Goal: Information Seeking & Learning: Compare options

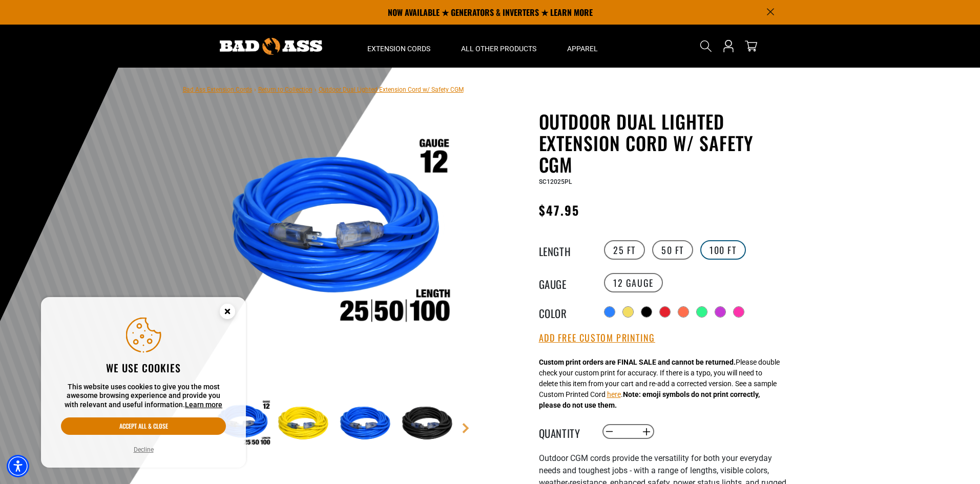
click at [727, 252] on label "100 FT" at bounding box center [723, 249] width 46 height 19
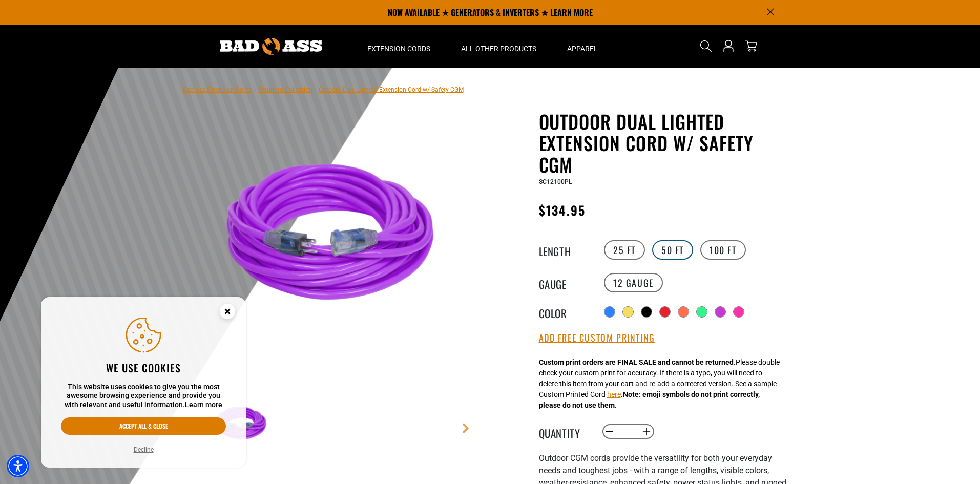
click at [687, 244] on label "50 FT" at bounding box center [672, 249] width 41 height 19
click at [616, 249] on label "25 FT" at bounding box center [624, 249] width 41 height 19
click at [709, 248] on label "100 FT" at bounding box center [723, 249] width 46 height 19
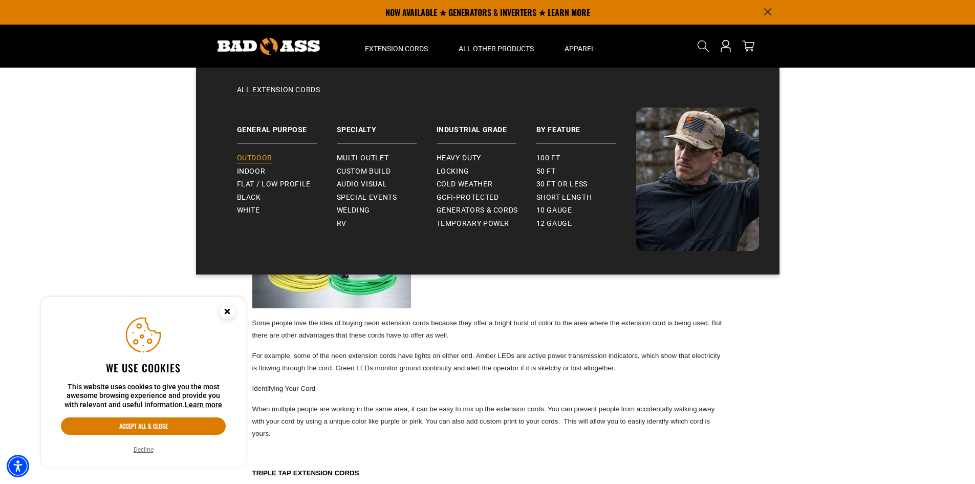
click at [262, 159] on span "Outdoor" at bounding box center [254, 158] width 35 height 9
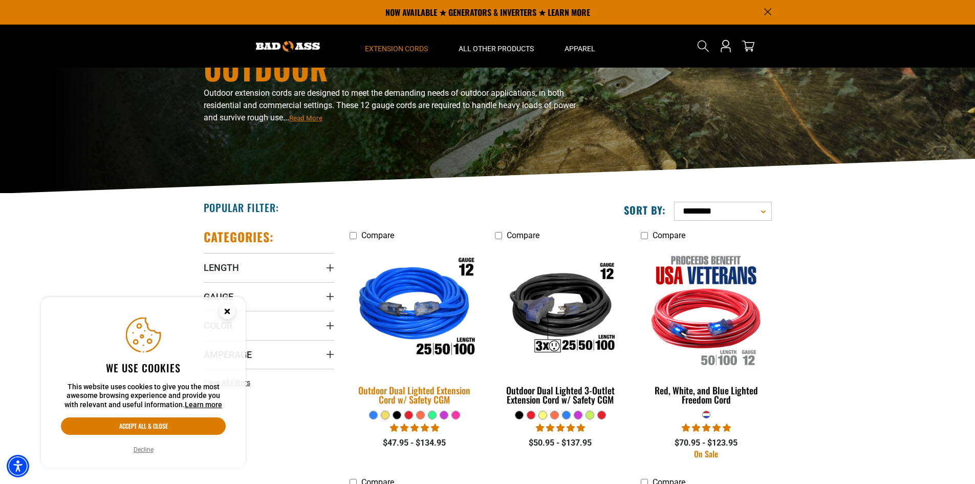
scroll to position [154, 0]
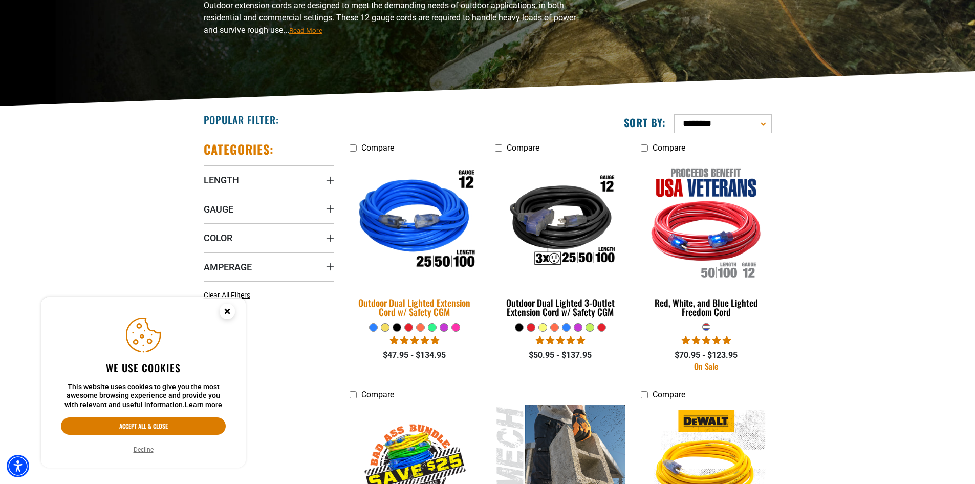
click at [424, 308] on div "Outdoor Dual Lighted Extension Cord w/ Safety CGM" at bounding box center [415, 307] width 131 height 18
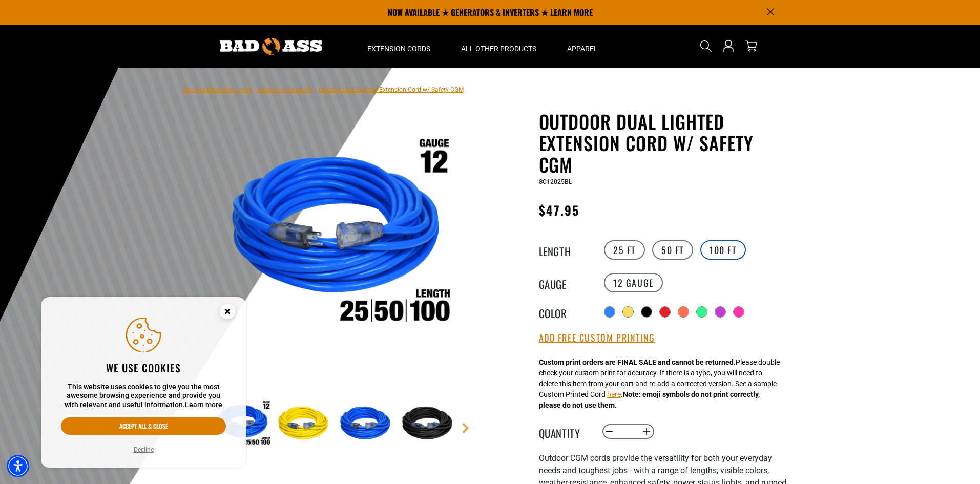
click at [716, 249] on label "100 FT" at bounding box center [723, 249] width 46 height 19
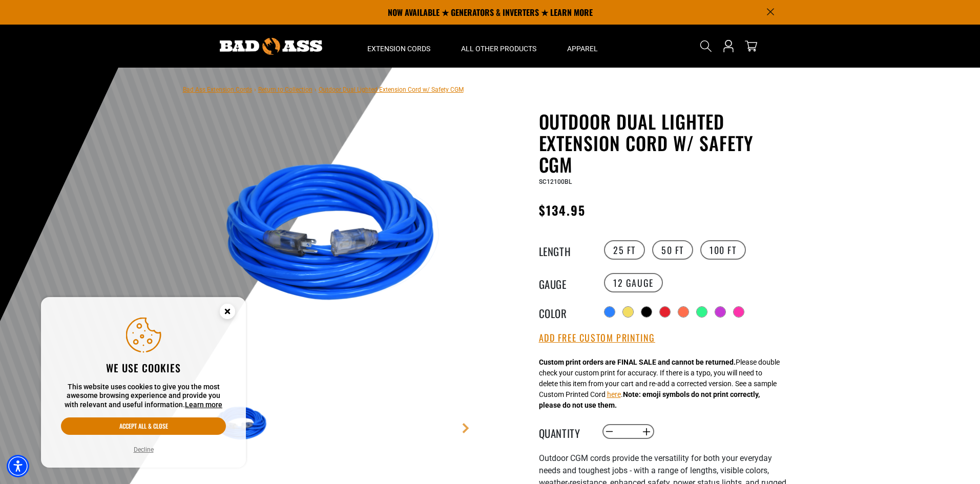
click at [229, 309] on icon "Close this option" at bounding box center [227, 311] width 4 height 4
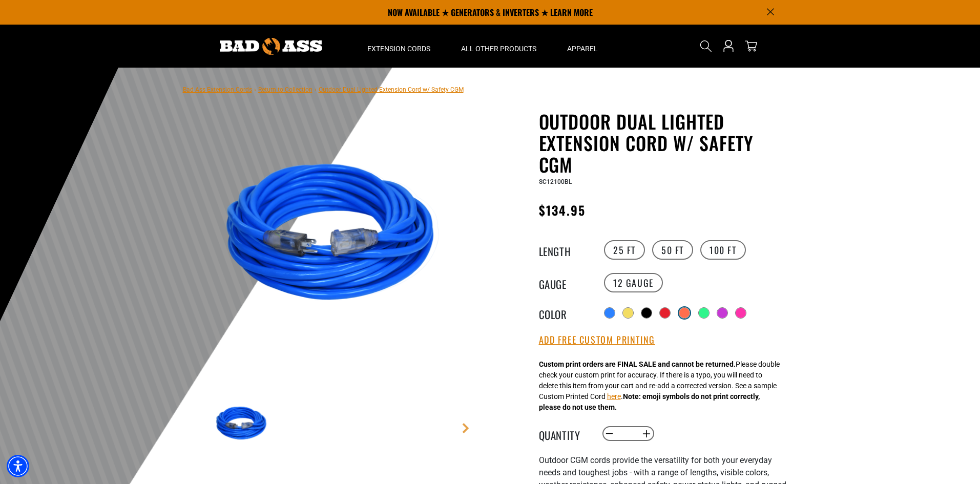
click at [687, 312] on div at bounding box center [684, 313] width 10 height 10
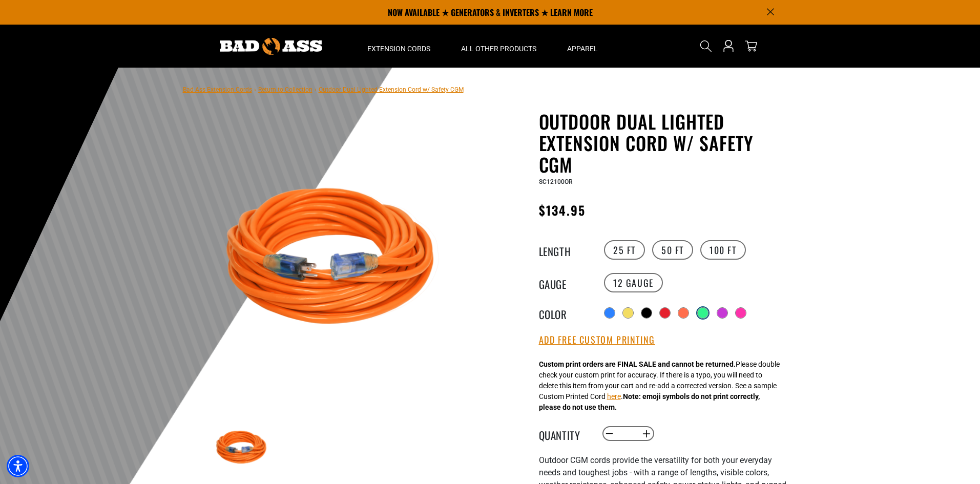
click at [705, 311] on div at bounding box center [702, 313] width 10 height 10
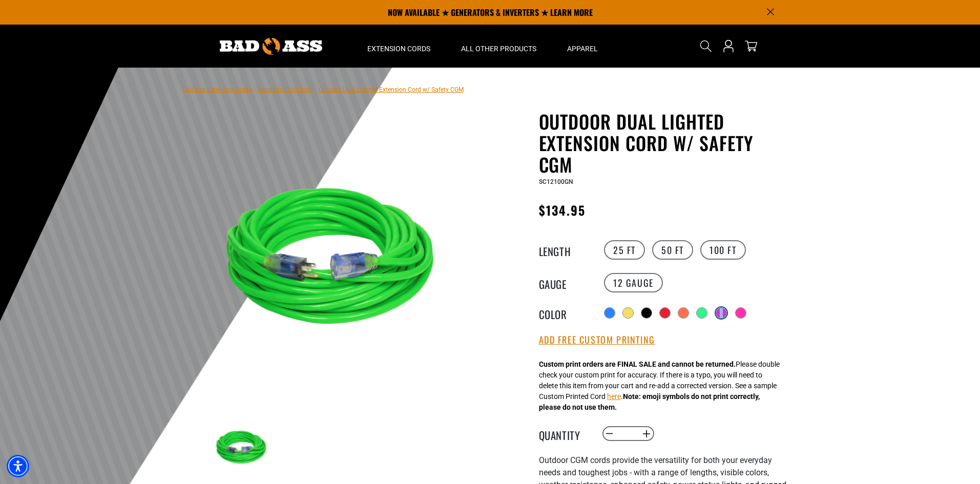
click at [726, 312] on div at bounding box center [721, 313] width 10 height 10
click at [739, 312] on div at bounding box center [739, 313] width 10 height 10
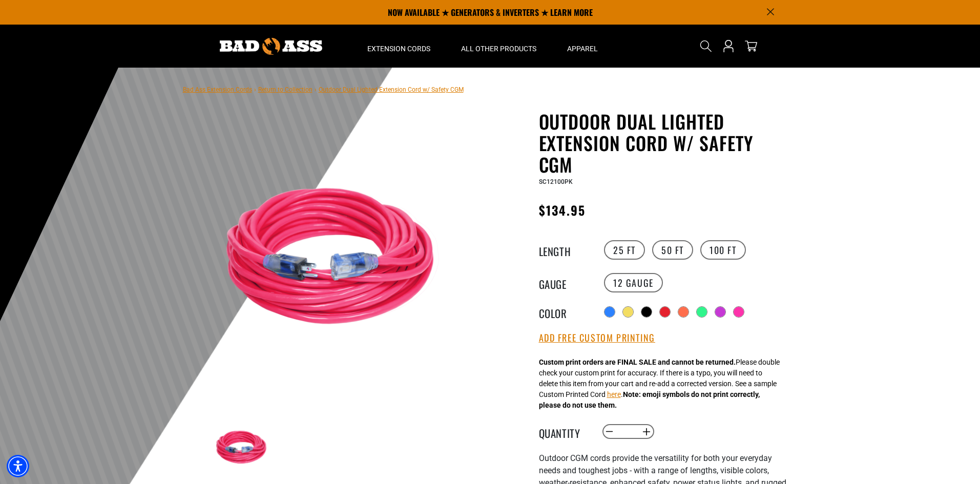
click at [727, 312] on div "Radio button Radio button Radio button Radio button Radio button Radio button" at bounding box center [695, 312] width 188 height 16
click at [724, 312] on div at bounding box center [721, 313] width 10 height 10
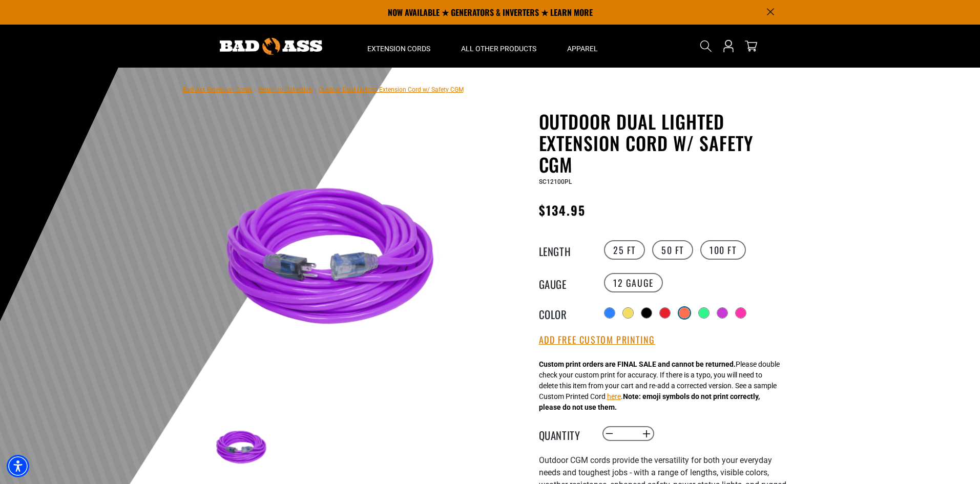
click at [683, 314] on div at bounding box center [684, 313] width 10 height 10
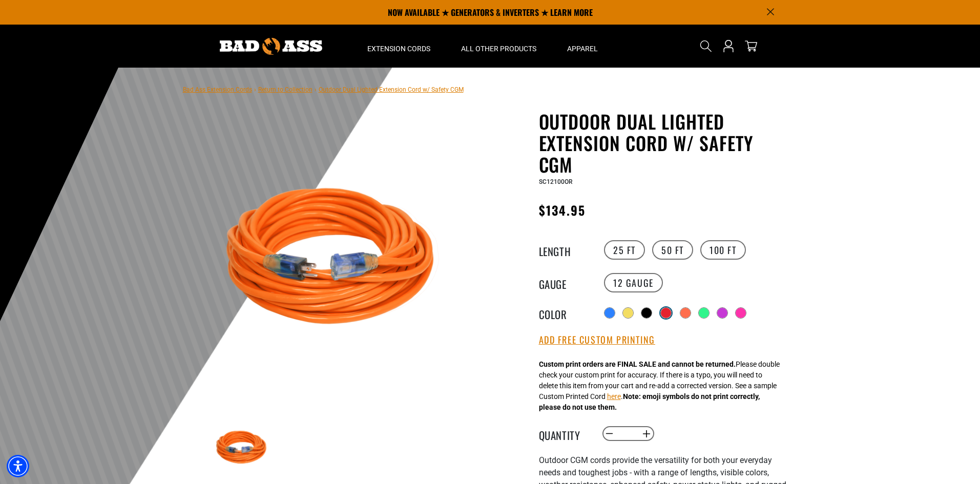
click at [667, 315] on div at bounding box center [666, 313] width 10 height 10
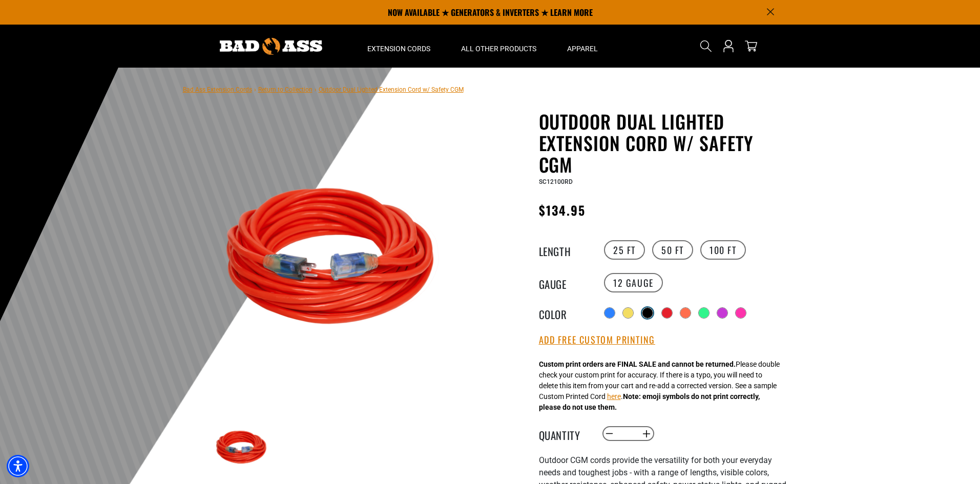
click at [650, 314] on div at bounding box center [647, 313] width 10 height 10
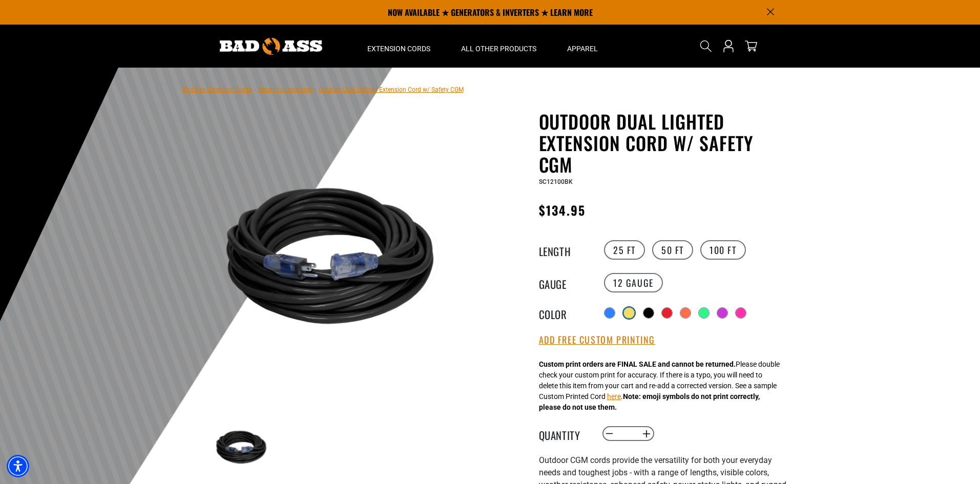
click at [624, 313] on div at bounding box center [629, 313] width 10 height 10
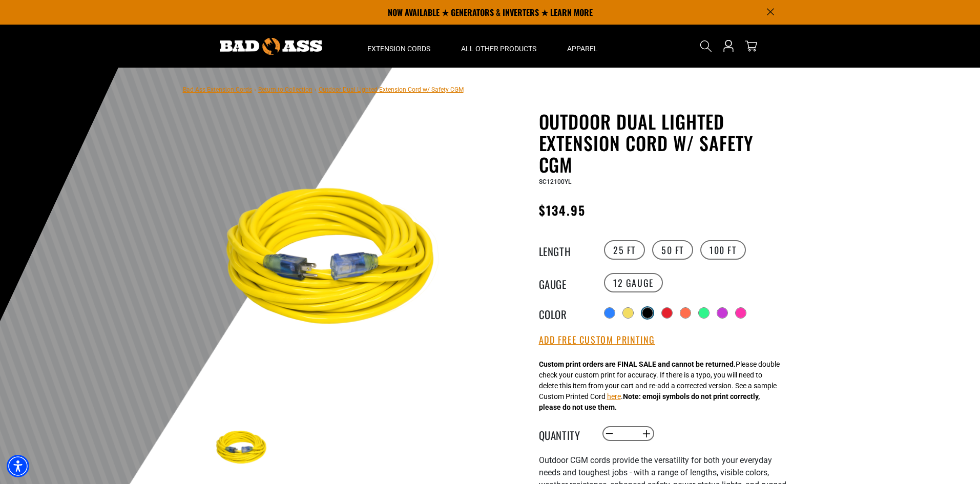
click at [652, 315] on div at bounding box center [647, 313] width 10 height 10
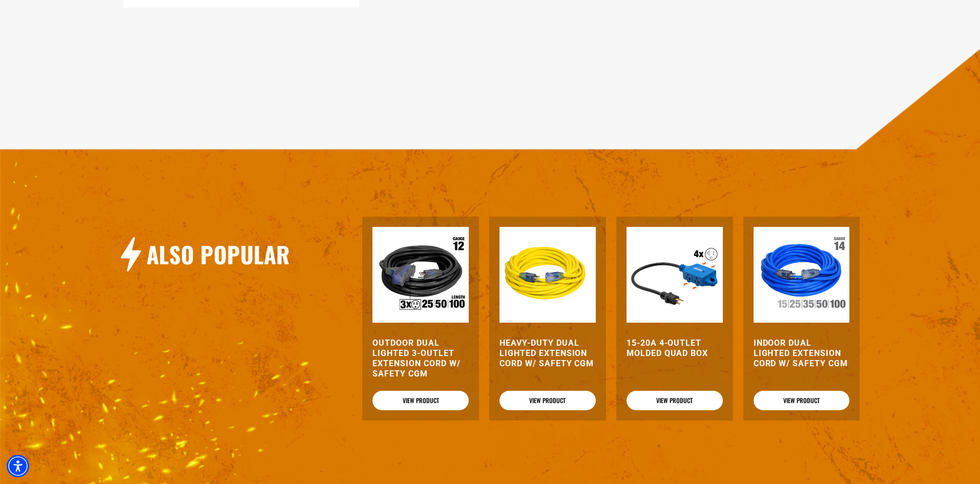
scroll to position [1127, 0]
